Goal: Task Accomplishment & Management: Manage account settings

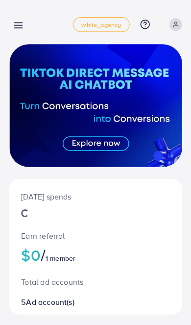
click at [21, 23] on icon at bounding box center [18, 25] width 10 height 10
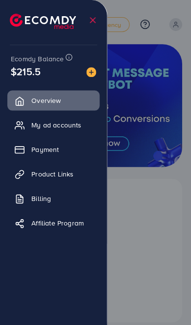
click at [77, 149] on link "Payment" at bounding box center [53, 149] width 92 height 20
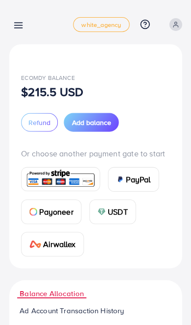
click at [102, 123] on span "Add balance" at bounding box center [91, 122] width 39 height 10
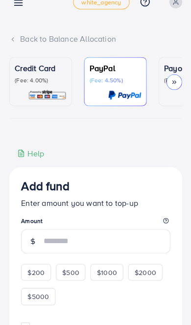
click at [38, 79] on p "(Fee: 4.00%)" at bounding box center [41, 80] width 52 height 8
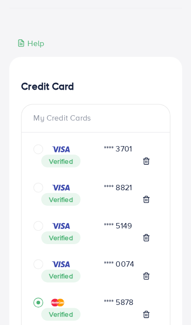
scroll to position [158, 0]
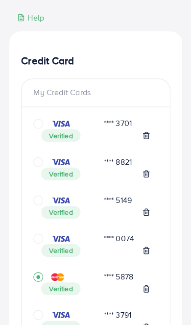
click at [41, 164] on icon "circle" at bounding box center [38, 162] width 10 height 10
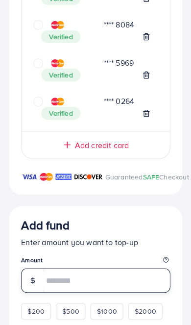
click at [89, 291] on input "number" at bounding box center [107, 279] width 126 height 24
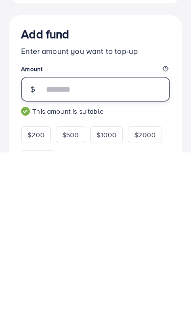
type input "***"
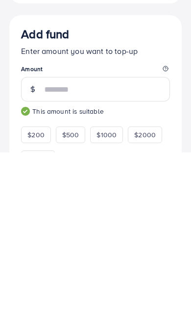
scroll to position [1478, 0]
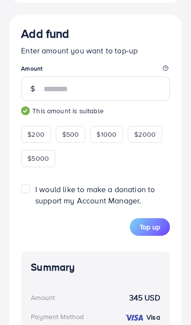
click at [158, 231] on span "Top up" at bounding box center [150, 227] width 21 height 10
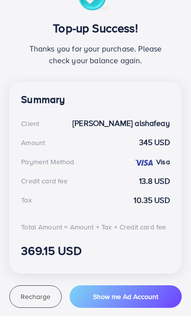
scroll to position [195, 0]
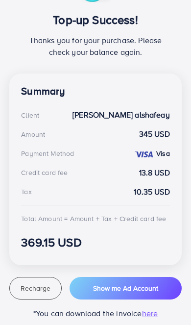
click at [43, 287] on span "Recharge" at bounding box center [36, 288] width 30 height 10
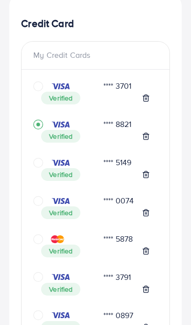
click at [42, 159] on icon "circle" at bounding box center [38, 163] width 10 height 10
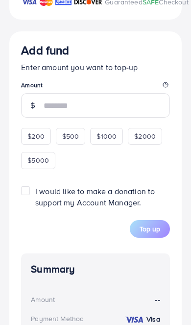
scroll to position [1457, 0]
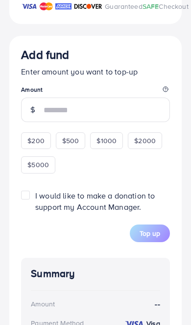
click at [107, 109] on input "number" at bounding box center [107, 109] width 126 height 24
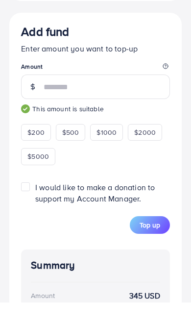
type input "***"
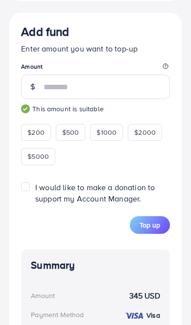
click at [161, 233] on button "Top up" at bounding box center [150, 225] width 40 height 18
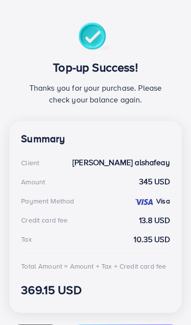
scroll to position [147, 0]
